Goal: Task Accomplishment & Management: Use online tool/utility

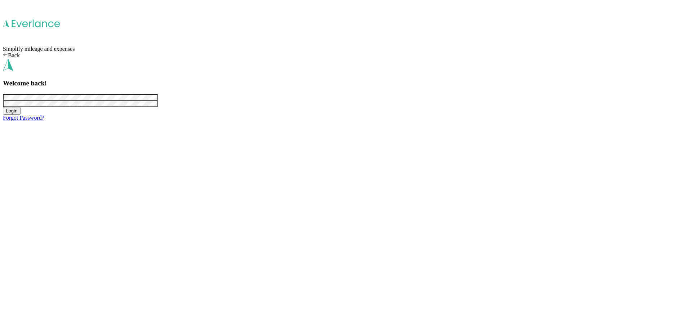
drag, startPoint x: 355, startPoint y: 210, endPoint x: 417, endPoint y: 219, distance: 62.9
click at [21, 115] on button "Login" at bounding box center [12, 111] width 18 height 8
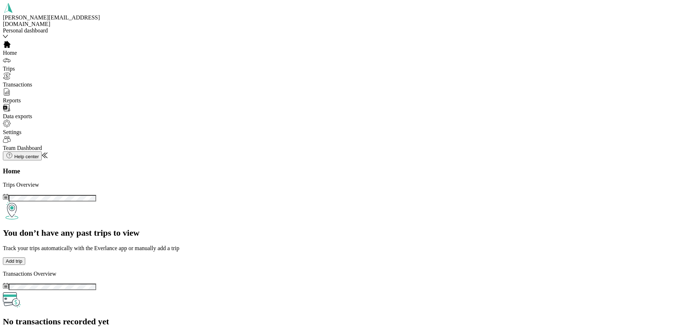
click at [52, 28] on div "meghan.l@hohensteins.com Personal dashboard" at bounding box center [53, 21] width 101 height 37
click at [68, 64] on div "Team dashboard Personal dashboard Log out" at bounding box center [104, 54] width 196 height 29
click at [49, 29] on div "meghan.l@hohensteins.com Personal dashboard" at bounding box center [53, 21] width 101 height 37
click at [39, 43] on div "Team dashboard" at bounding box center [104, 39] width 196 height 6
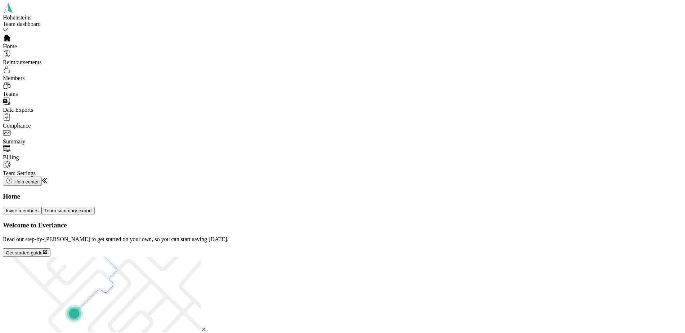
click at [33, 112] on span "Data Exports" at bounding box center [18, 110] width 30 height 6
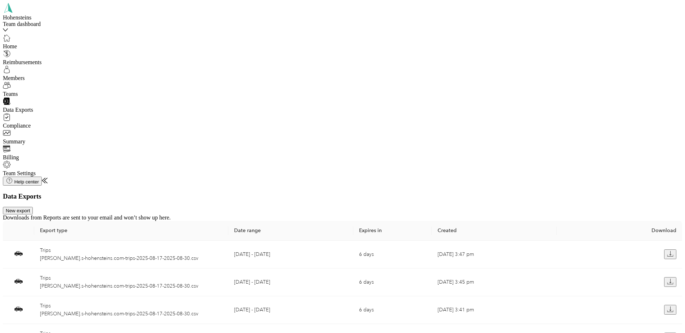
click at [33, 207] on button "New export" at bounding box center [18, 211] width 30 height 8
click at [322, 84] on div "[PERSON_NAME]" at bounding box center [349, 86] width 137 height 6
click at [274, 137] on icon at bounding box center [270, 133] width 7 height 7
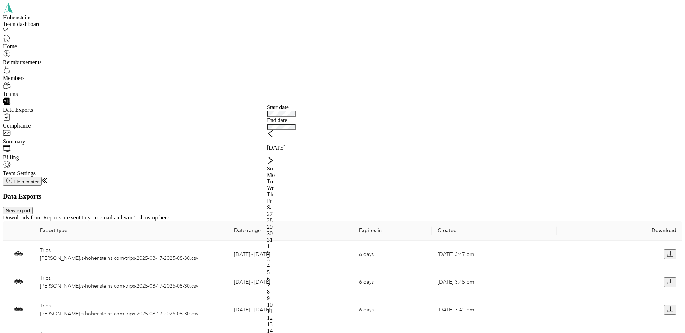
drag, startPoint x: 414, startPoint y: 158, endPoint x: 569, endPoint y: 124, distance: 158.5
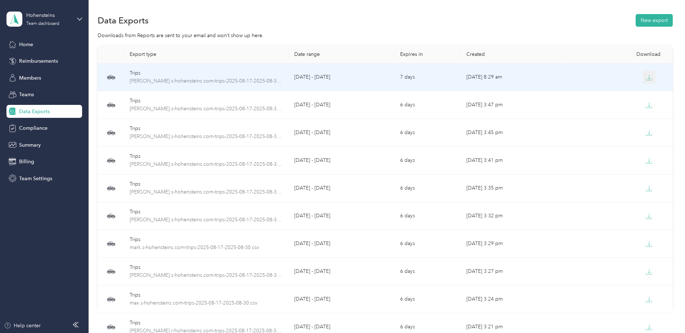
click at [648, 78] on icon "button" at bounding box center [649, 77] width 2 height 4
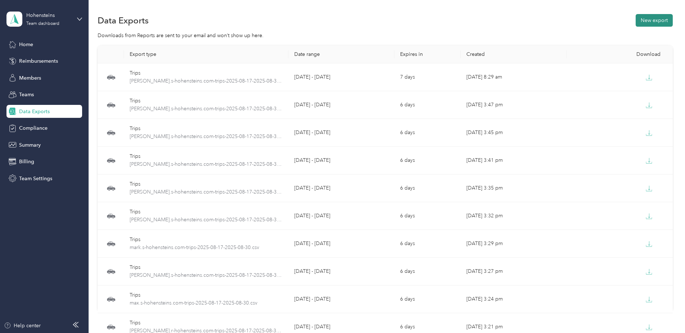
click at [660, 18] on button "New export" at bounding box center [654, 20] width 37 height 13
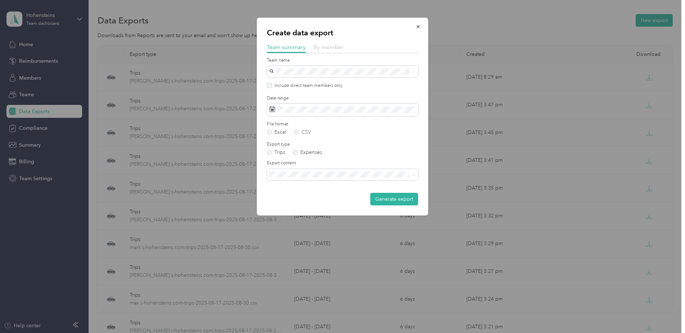
click at [332, 49] on span "By member" at bounding box center [328, 47] width 30 height 7
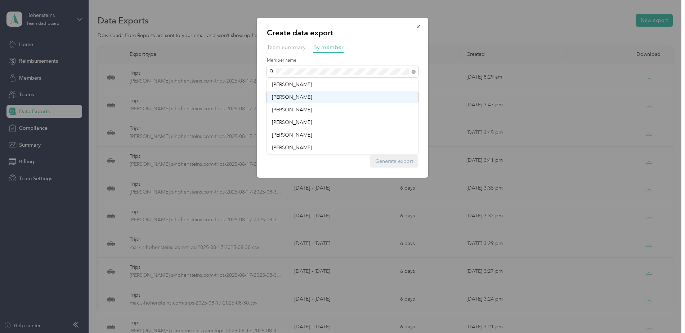
click at [295, 98] on div "[PERSON_NAME]" at bounding box center [342, 97] width 141 height 8
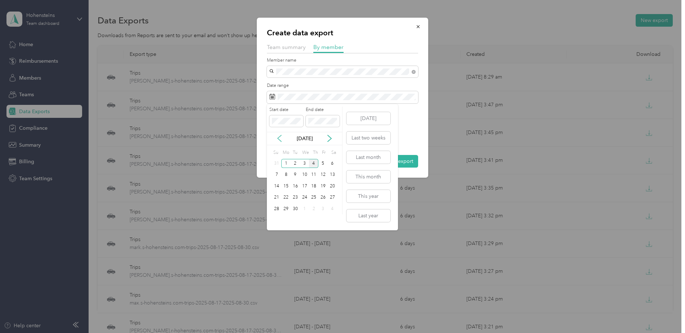
click at [279, 137] on icon at bounding box center [280, 138] width 4 height 6
click at [276, 198] on div "17" at bounding box center [276, 197] width 9 height 9
click at [331, 210] on div "30" at bounding box center [332, 208] width 9 height 9
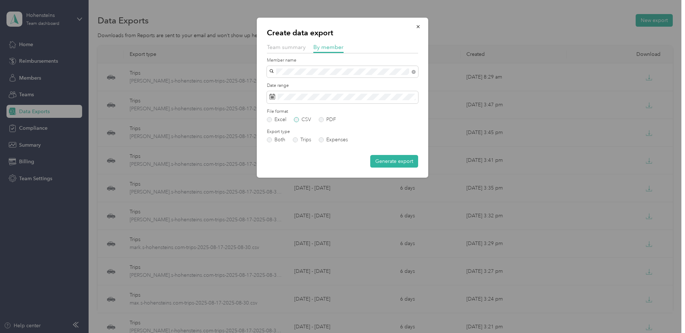
click at [297, 117] on label "CSV" at bounding box center [302, 119] width 17 height 5
click at [408, 165] on button "Generate export" at bounding box center [394, 161] width 48 height 13
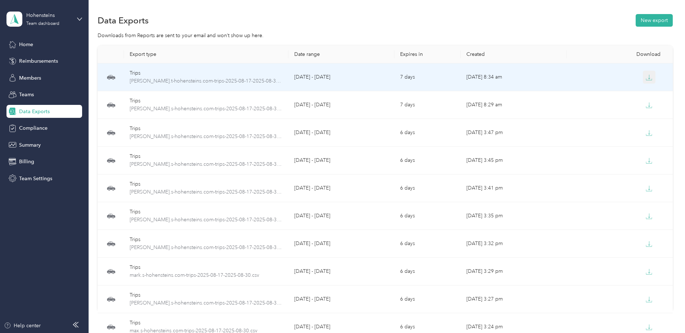
click at [643, 78] on button "button" at bounding box center [649, 77] width 13 height 13
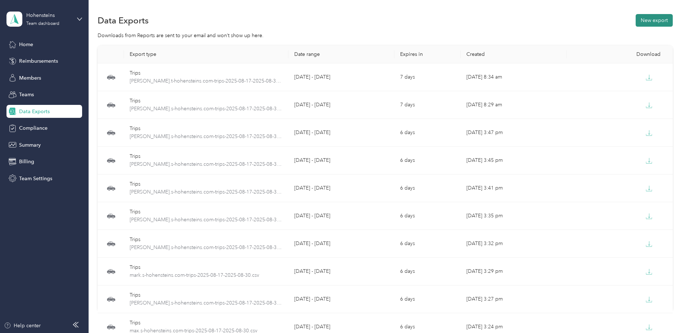
click at [667, 19] on button "New export" at bounding box center [654, 20] width 37 height 13
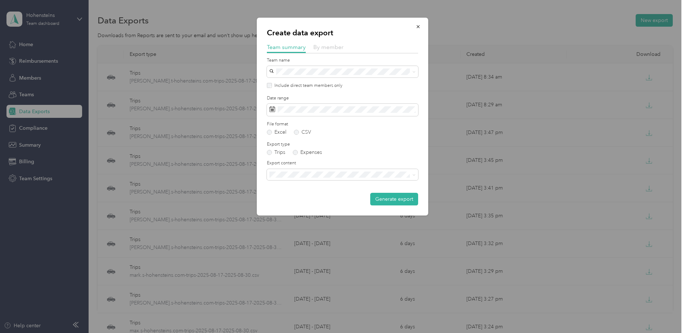
click at [323, 45] on span "By member" at bounding box center [328, 47] width 30 height 7
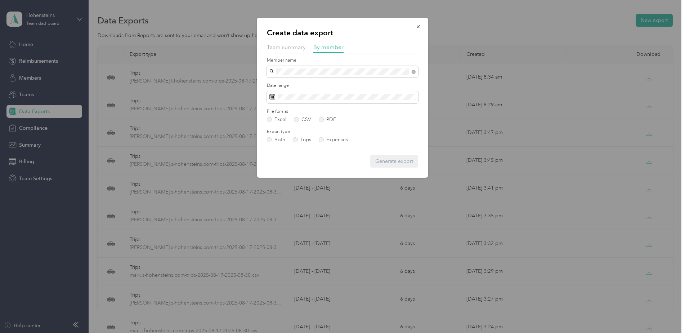
click at [309, 86] on div "[PERSON_NAME]" at bounding box center [342, 85] width 141 height 8
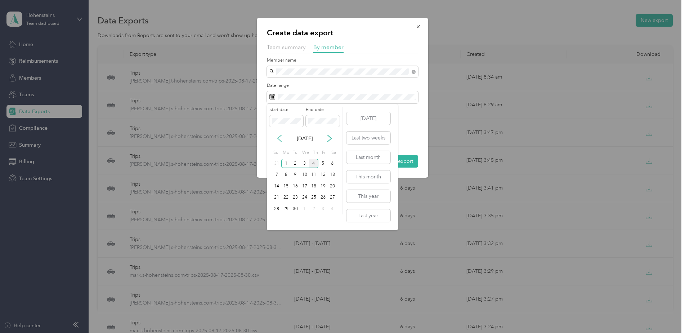
click at [280, 138] on icon at bounding box center [279, 138] width 7 height 7
click at [280, 200] on div "17" at bounding box center [276, 197] width 9 height 9
click at [332, 205] on div "30" at bounding box center [332, 208] width 9 height 9
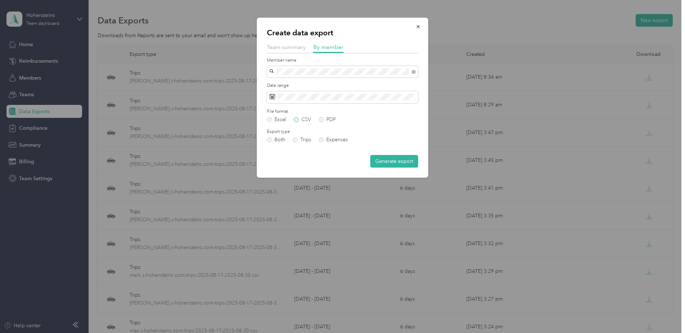
click at [302, 117] on label "CSV" at bounding box center [302, 119] width 17 height 5
click at [387, 155] on button "Generate export" at bounding box center [394, 161] width 48 height 13
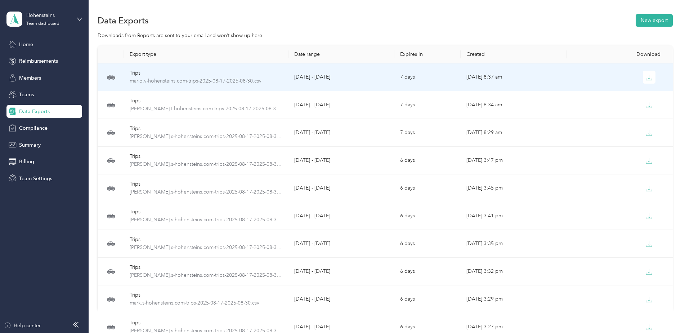
drag, startPoint x: 649, startPoint y: 73, endPoint x: 678, endPoint y: 71, distance: 28.5
click at [650, 73] on button "button" at bounding box center [649, 77] width 13 height 13
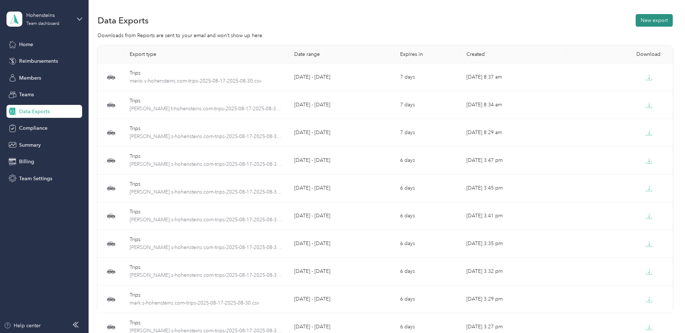
click at [659, 18] on button "New export" at bounding box center [654, 20] width 37 height 13
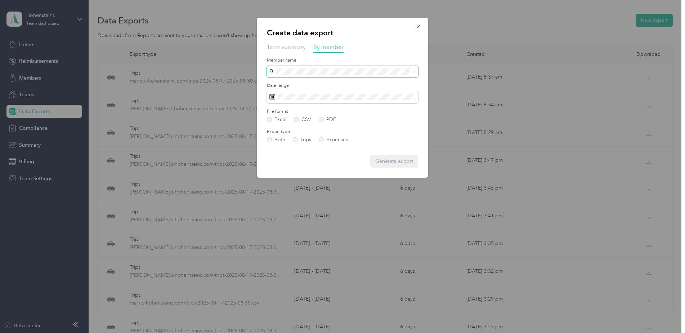
click at [291, 75] on span at bounding box center [342, 72] width 151 height 12
click at [302, 83] on div "Kyle Volkers" at bounding box center [342, 85] width 141 height 8
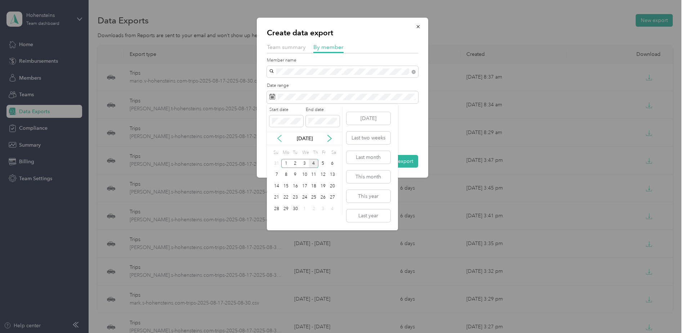
click at [277, 139] on icon at bounding box center [279, 138] width 7 height 7
drag, startPoint x: 277, startPoint y: 199, endPoint x: 325, endPoint y: 203, distance: 47.7
click at [278, 198] on div "17" at bounding box center [276, 197] width 9 height 9
click at [333, 208] on div "30" at bounding box center [332, 208] width 9 height 9
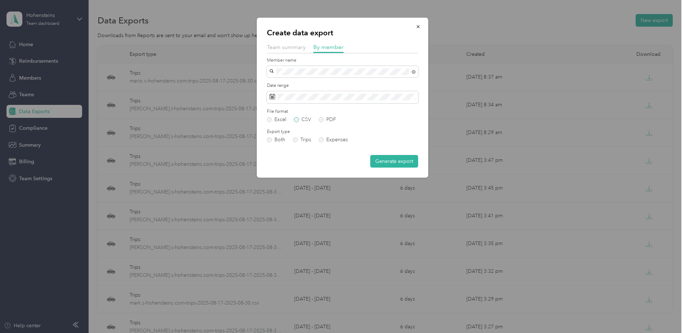
click at [301, 121] on label "CSV" at bounding box center [302, 119] width 17 height 5
drag, startPoint x: 378, startPoint y: 161, endPoint x: 373, endPoint y: 158, distance: 5.6
click at [378, 161] on button "Generate export" at bounding box center [394, 161] width 48 height 13
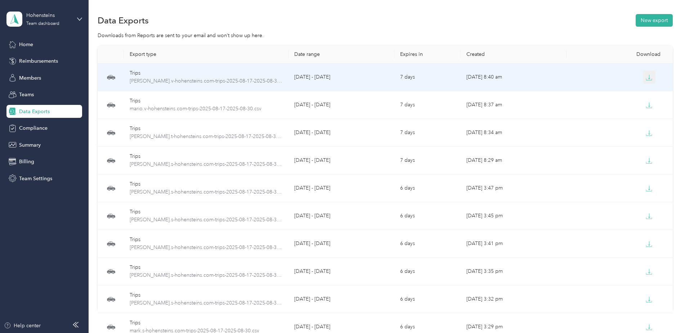
click at [646, 78] on icon "button" at bounding box center [649, 77] width 6 height 6
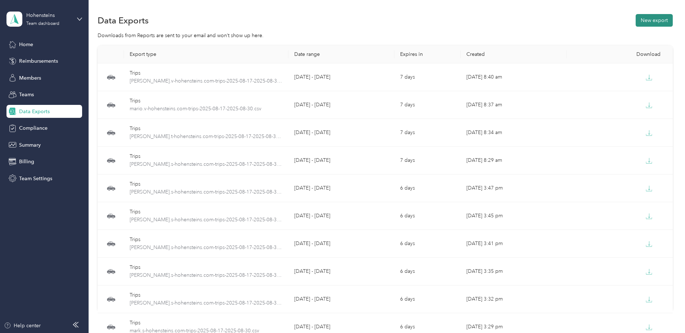
click at [662, 20] on button "New export" at bounding box center [654, 20] width 37 height 13
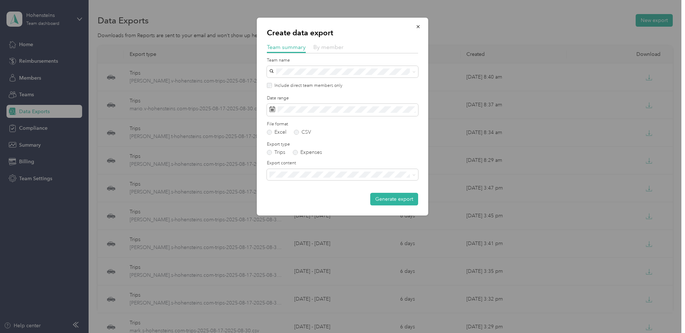
click at [328, 46] on span "By member" at bounding box center [328, 47] width 30 height 7
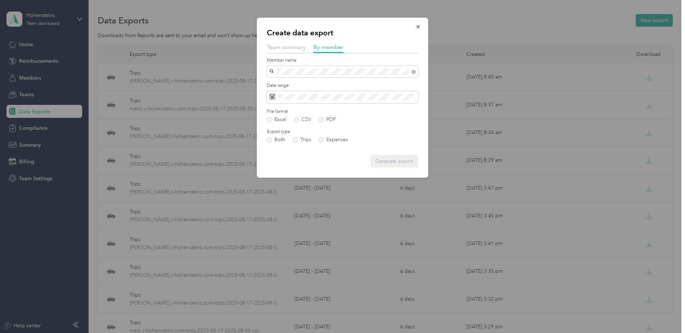
drag, startPoint x: 284, startPoint y: 98, endPoint x: 288, endPoint y: 111, distance: 13.8
click at [284, 98] on span "[PERSON_NAME]" at bounding box center [292, 97] width 40 height 6
click at [302, 121] on label "CSV" at bounding box center [302, 119] width 17 height 5
click at [347, 102] on span at bounding box center [342, 97] width 151 height 12
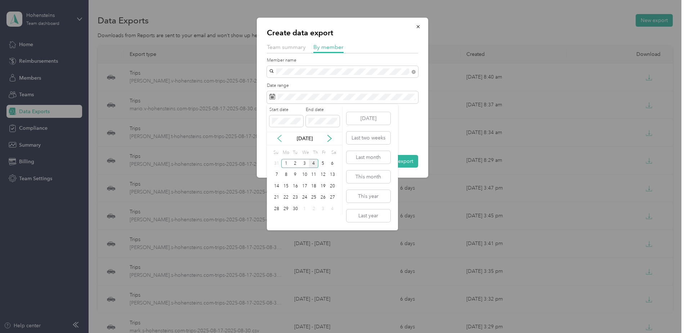
click at [278, 139] on icon at bounding box center [279, 138] width 7 height 7
click at [275, 197] on div "17" at bounding box center [276, 197] width 9 height 9
drag, startPoint x: 333, startPoint y: 210, endPoint x: 339, endPoint y: 174, distance: 35.7
click at [333, 209] on div "30" at bounding box center [332, 208] width 9 height 9
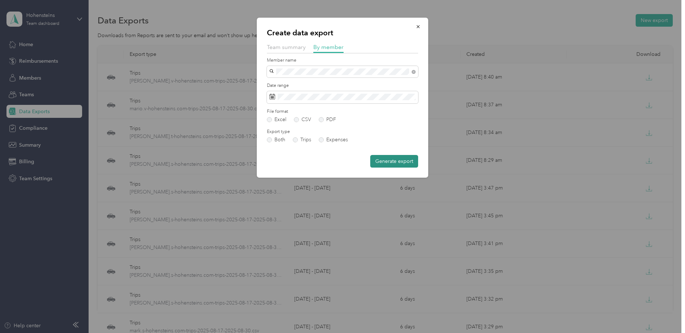
click at [390, 160] on button "Generate export" at bounding box center [394, 161] width 48 height 13
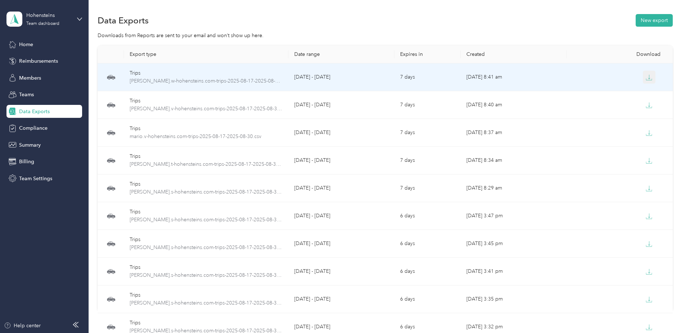
drag, startPoint x: 649, startPoint y: 78, endPoint x: 675, endPoint y: 83, distance: 27.0
click at [649, 78] on icon "button" at bounding box center [649, 77] width 6 height 6
